Goal: Transaction & Acquisition: Purchase product/service

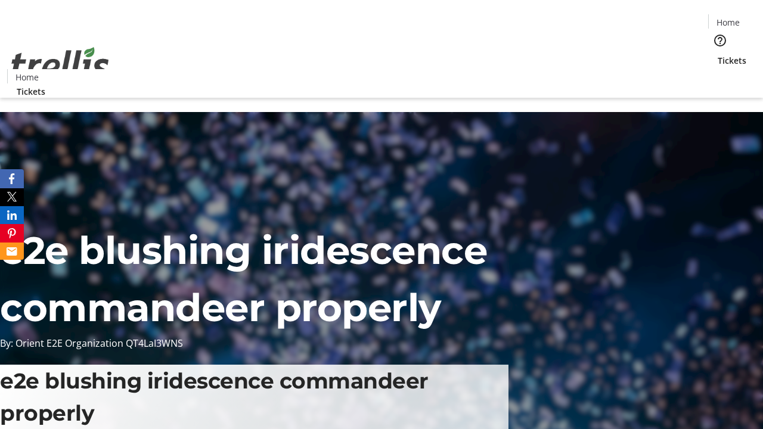
click at [718, 54] on span "Tickets" at bounding box center [732, 60] width 29 height 13
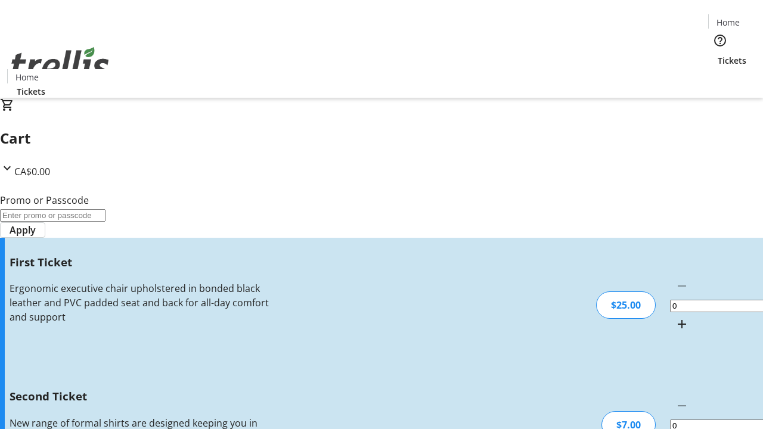
click at [675, 317] on mat-icon "Increment by one" at bounding box center [682, 324] width 14 height 14
type input "1"
type input "2"
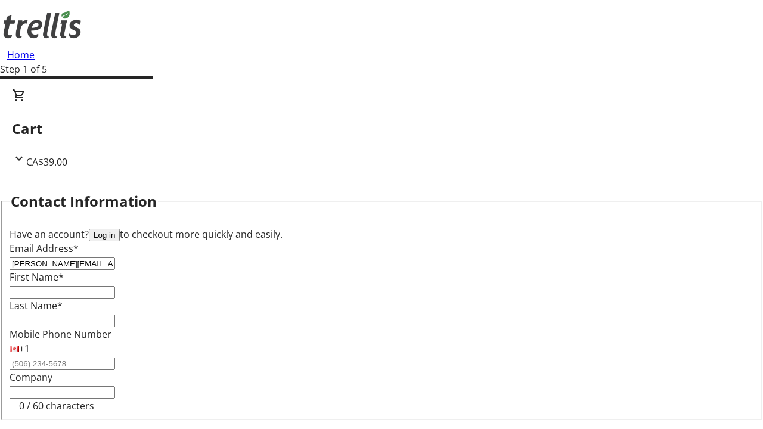
type input "[PERSON_NAME][EMAIL_ADDRESS][DOMAIN_NAME]"
type input "[PERSON_NAME]"
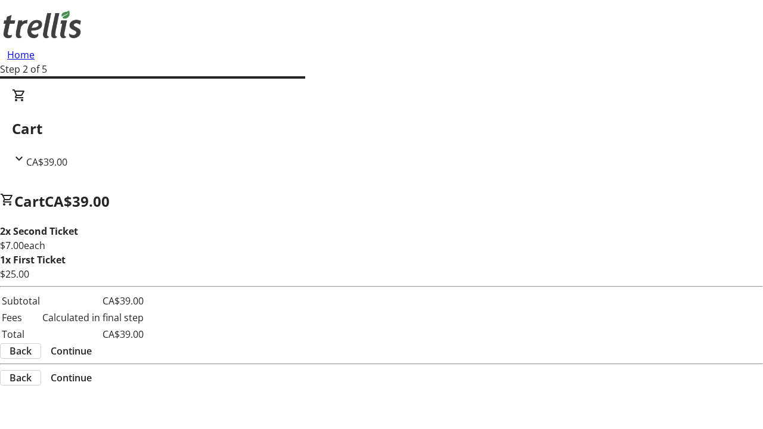
scroll to position [195, 0]
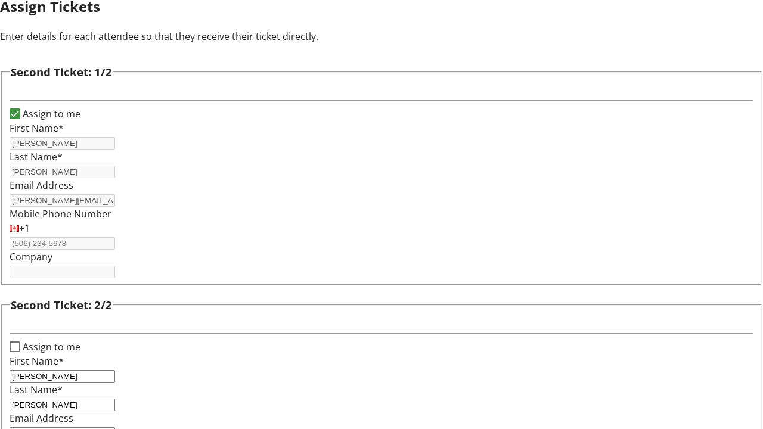
type input "[PERSON_NAME][EMAIL_ADDRESS][DOMAIN_NAME]"
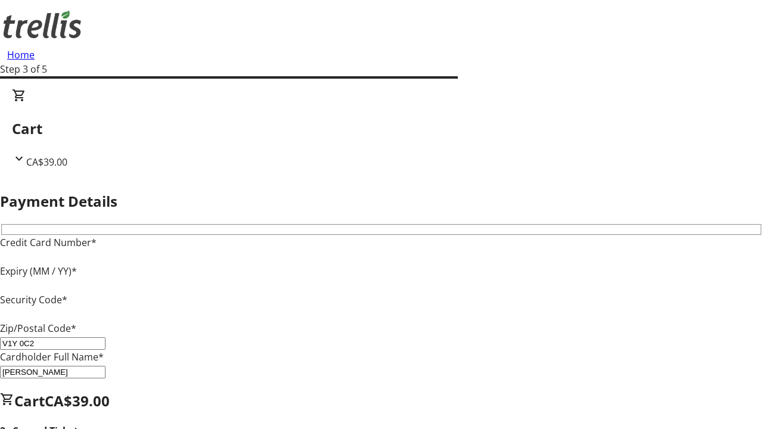
type input "V1Y 0C2"
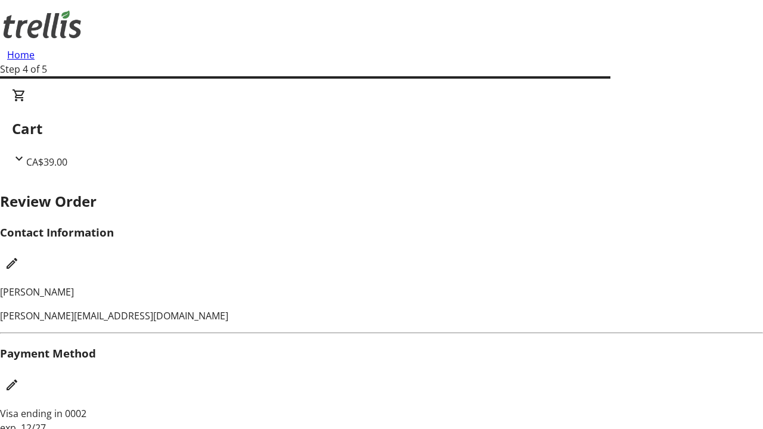
click at [19, 256] on mat-icon "Edit Contact Information" at bounding box center [12, 263] width 14 height 14
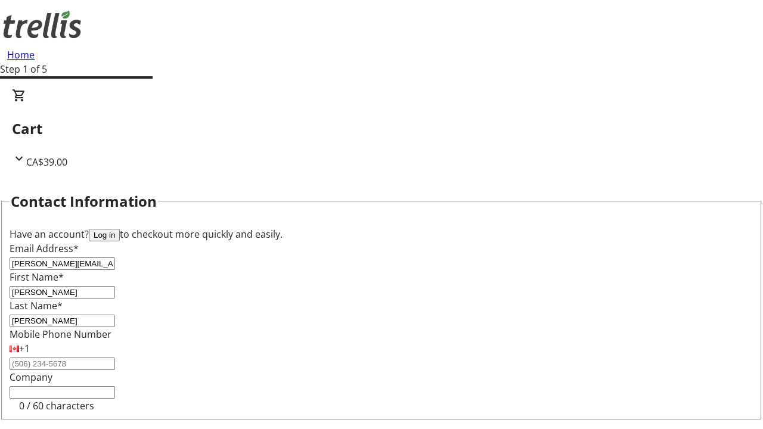
type input "[PERSON_NAME]"
type input "Mosciski"
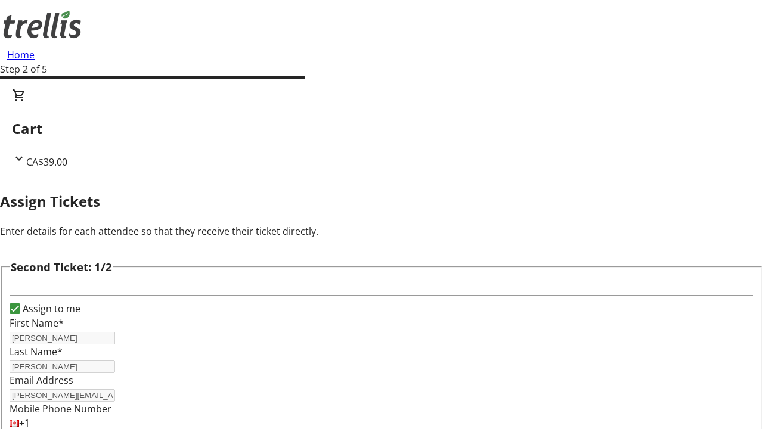
type input "New"
type input "Name"
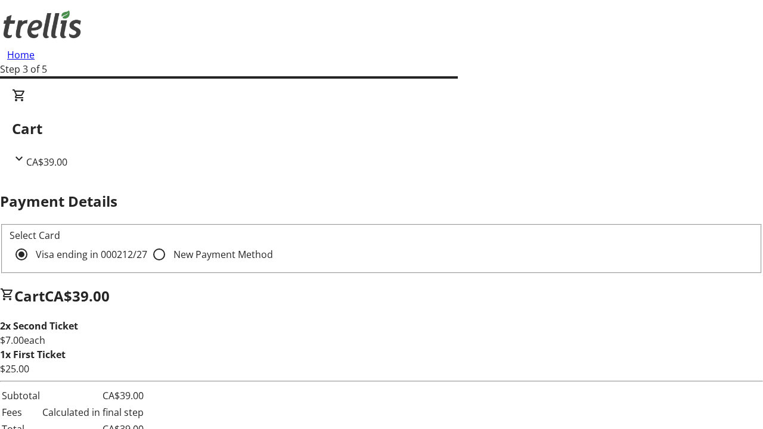
click at [147, 243] on input "New Payment Method" at bounding box center [159, 255] width 24 height 24
radio input "true"
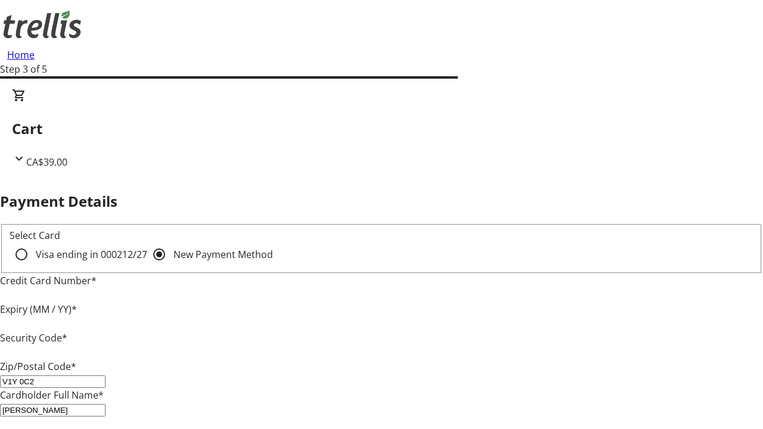
type input "V1Y 0C2"
